Goal: Find specific page/section: Find specific page/section

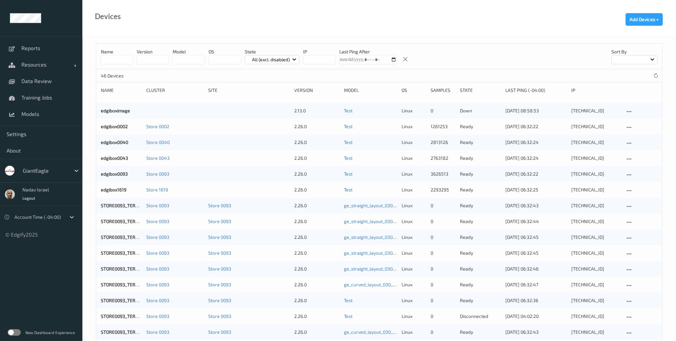
click at [20, 335] on div "New Dashboard Experience" at bounding box center [41, 332] width 82 height 17
click at [14, 331] on label at bounding box center [14, 332] width 13 height 7
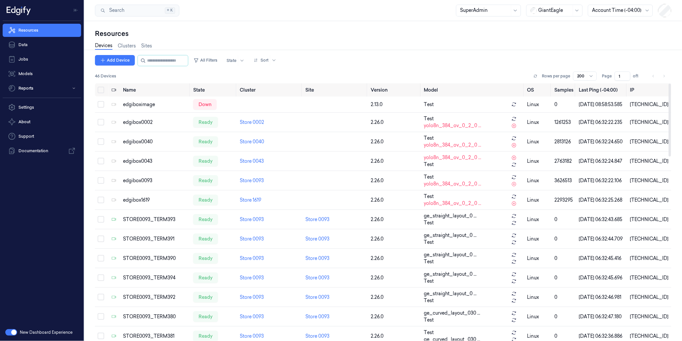
click at [558, 9] on div at bounding box center [554, 10] width 33 height 7
click at [552, 24] on div "DollarGeneral" at bounding box center [551, 24] width 41 height 7
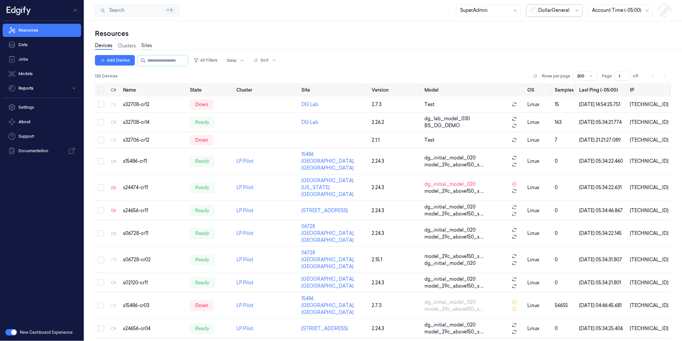
click at [151, 45] on link "Sites" at bounding box center [146, 46] width 11 height 8
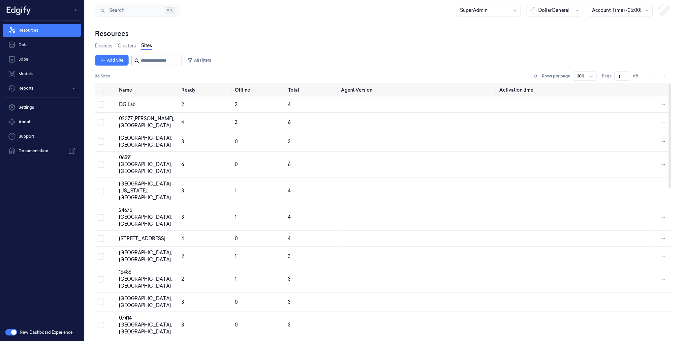
drag, startPoint x: 143, startPoint y: 64, endPoint x: 149, endPoint y: 57, distance: 8.7
click at [145, 63] on input "string" at bounding box center [161, 60] width 40 height 11
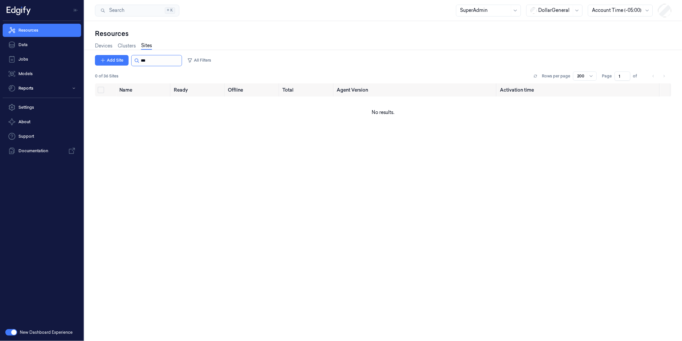
click at [152, 60] on input "string" at bounding box center [161, 60] width 40 height 11
paste input "*****"
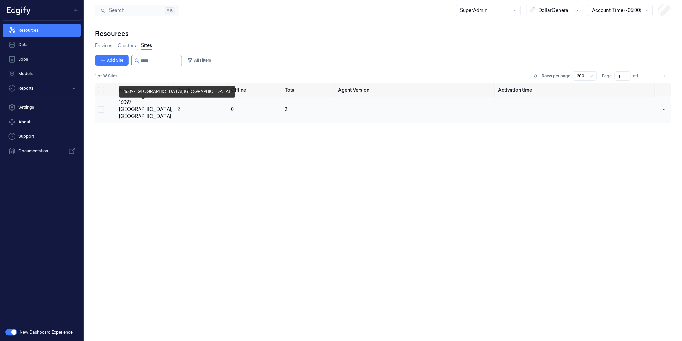
type input "*****"
click at [129, 104] on div "16097 Portola, CA" at bounding box center [145, 109] width 53 height 21
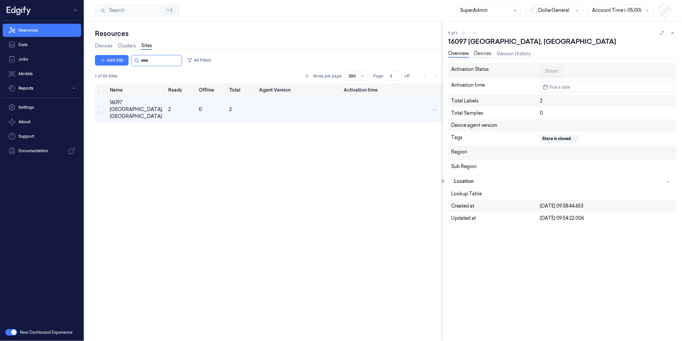
click at [482, 52] on link "Devices" at bounding box center [482, 54] width 17 height 8
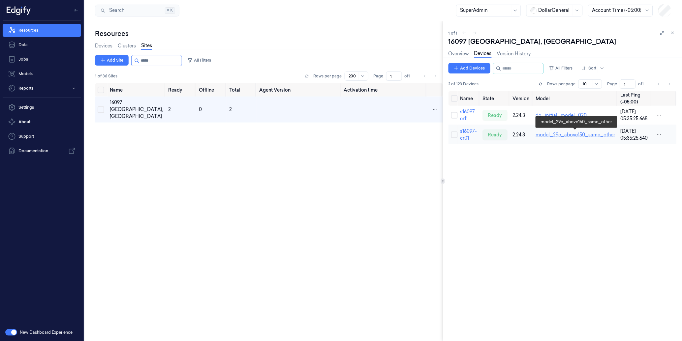
click at [546, 135] on div "model_29c_above150_same_other" at bounding box center [575, 135] width 79 height 7
click at [463, 133] on link "s16097-cr01" at bounding box center [468, 134] width 17 height 13
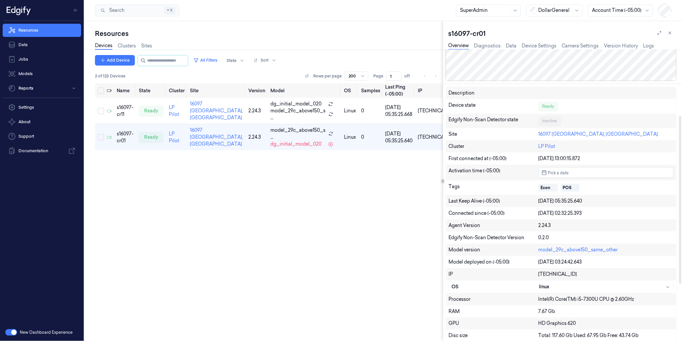
scroll to position [121, 0]
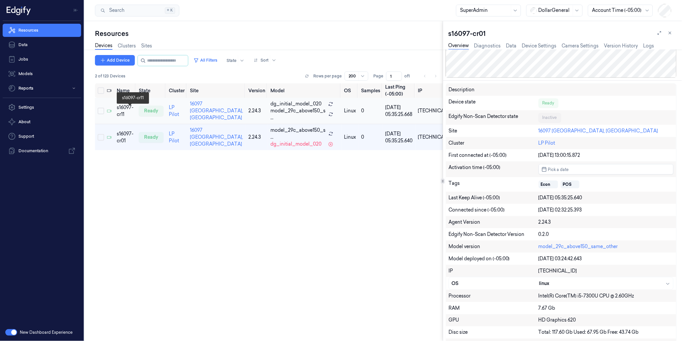
click at [132, 110] on div "s16097-cr11" at bounding box center [125, 111] width 17 height 14
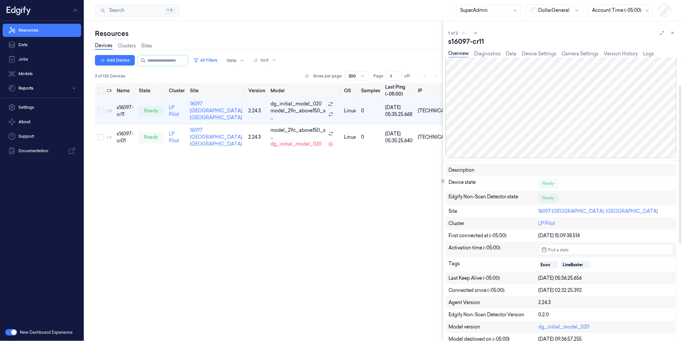
scroll to position [66, 0]
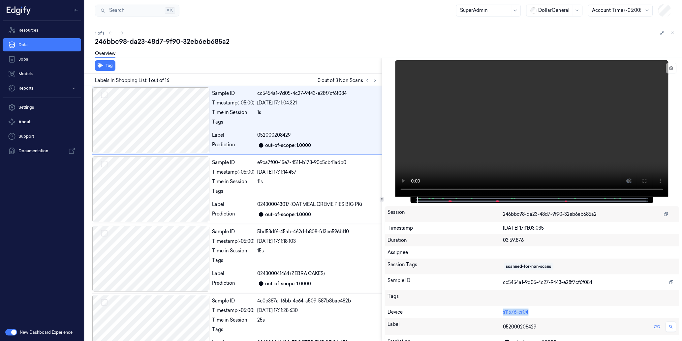
drag, startPoint x: 537, startPoint y: 309, endPoint x: 502, endPoint y: 310, distance: 35.3
click at [502, 310] on div "Device s11576-cr04" at bounding box center [532, 312] width 294 height 12
copy div "s11576-cr04"
click at [520, 311] on link "s11576-cr04" at bounding box center [515, 312] width 25 height 6
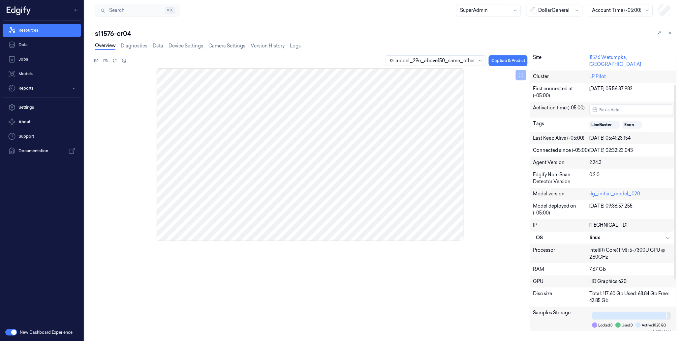
scroll to position [38, 0]
